Goal: Find specific page/section: Find specific page/section

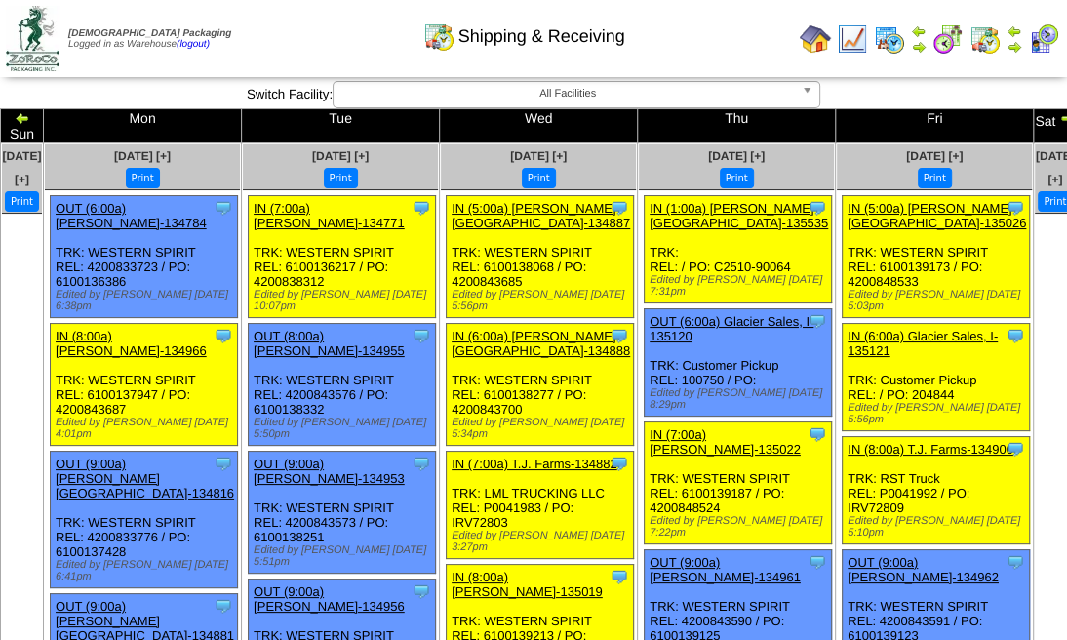
click at [1059, 118] on img at bounding box center [1067, 118] width 16 height 16
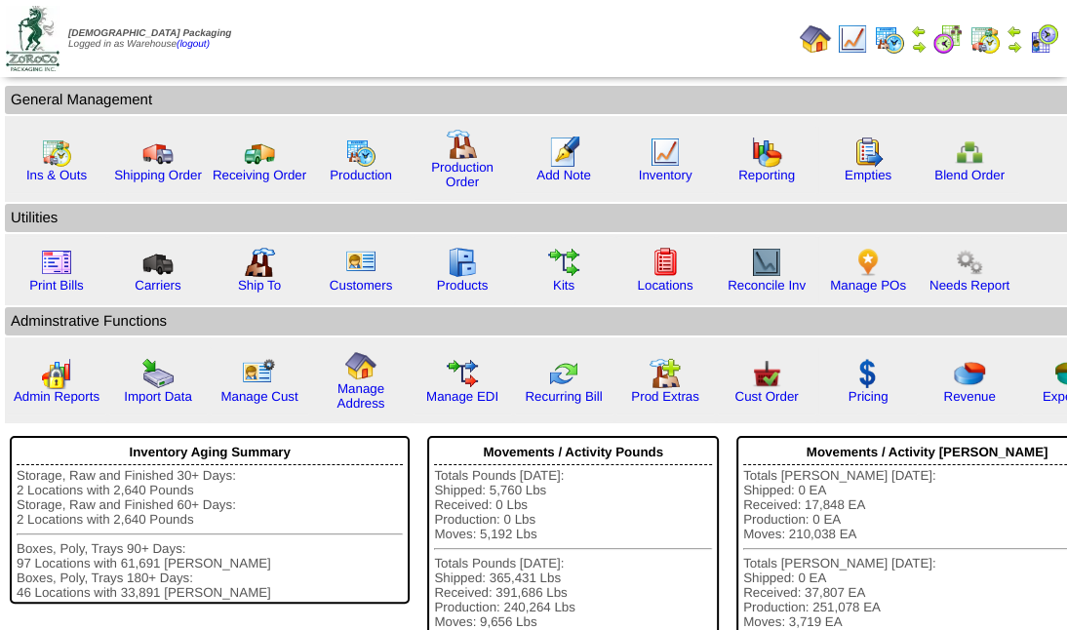
click at [1014, 39] on img at bounding box center [1014, 47] width 16 height 16
click at [1019, 47] on img at bounding box center [1014, 47] width 16 height 16
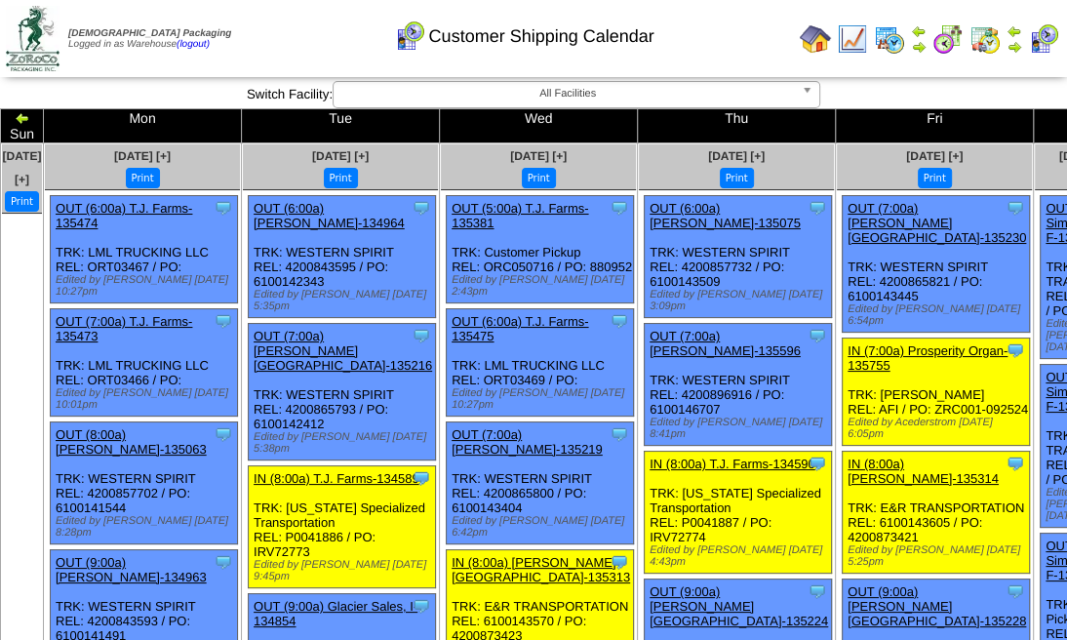
click at [1044, 47] on img at bounding box center [1043, 38] width 31 height 31
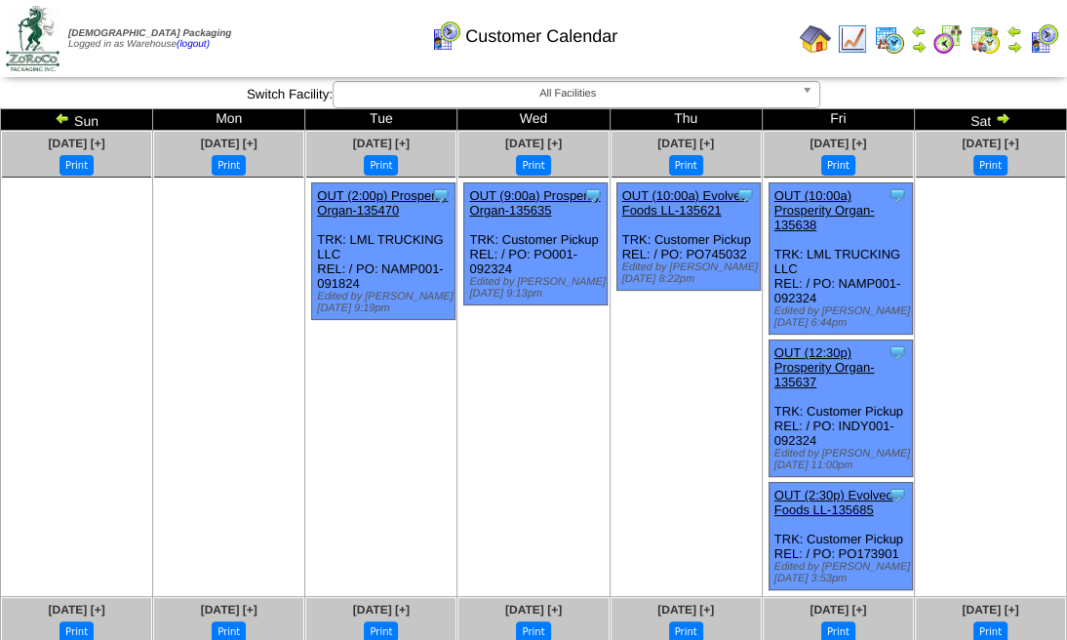
click at [945, 74] on td at bounding box center [929, 38] width 271 height 73
click at [921, 37] on img at bounding box center [919, 31] width 16 height 16
click at [917, 55] on link at bounding box center [919, 42] width 16 height 30
click at [921, 45] on img at bounding box center [919, 47] width 16 height 16
